Goal: Download file/media

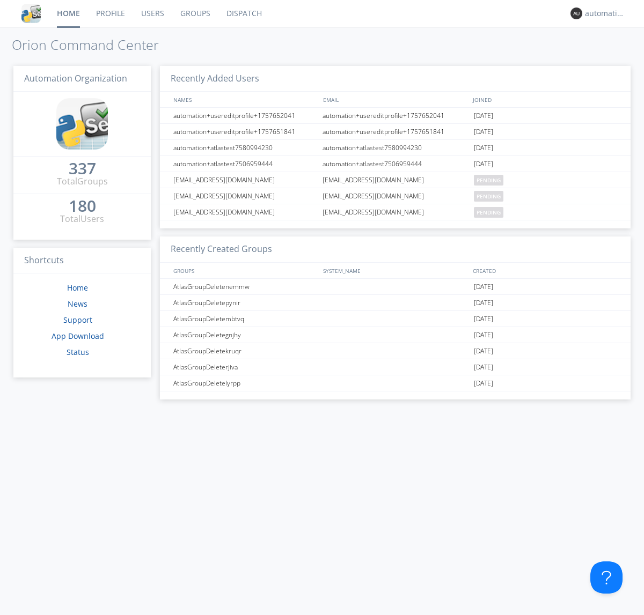
click at [243, 13] on link "Dispatch" at bounding box center [244, 13] width 52 height 27
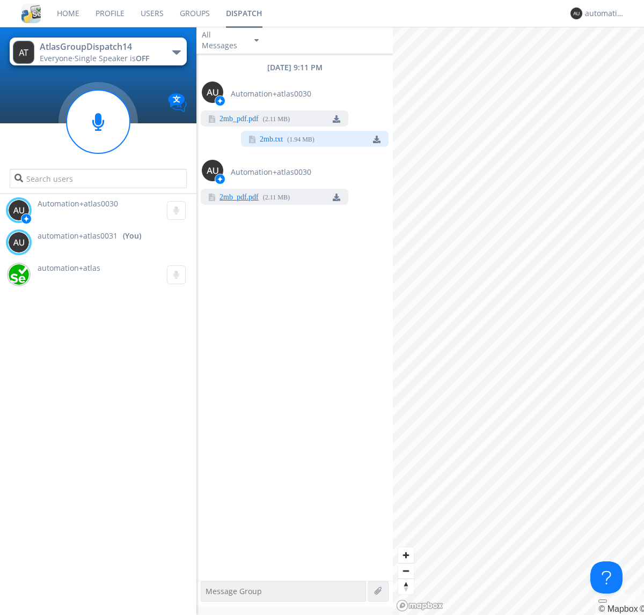
click at [239, 198] on link "2mb_pdf.pdf" at bounding box center [238, 198] width 39 height 9
click at [602, 13] on div "automation+atlas0031" at bounding box center [605, 13] width 40 height 11
